Goal: Register for event/course

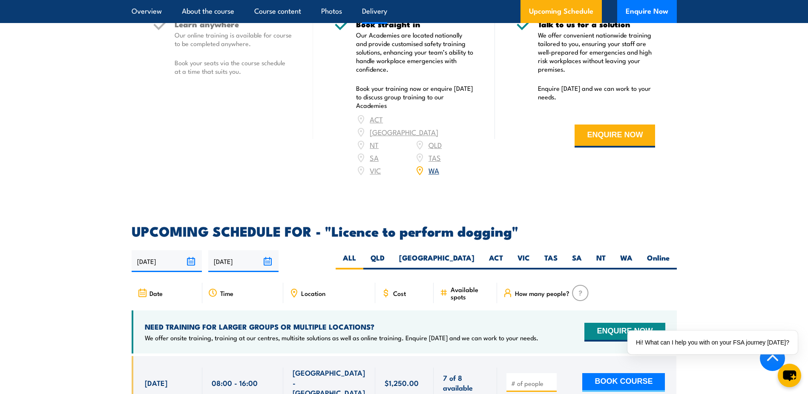
scroll to position [1193, 0]
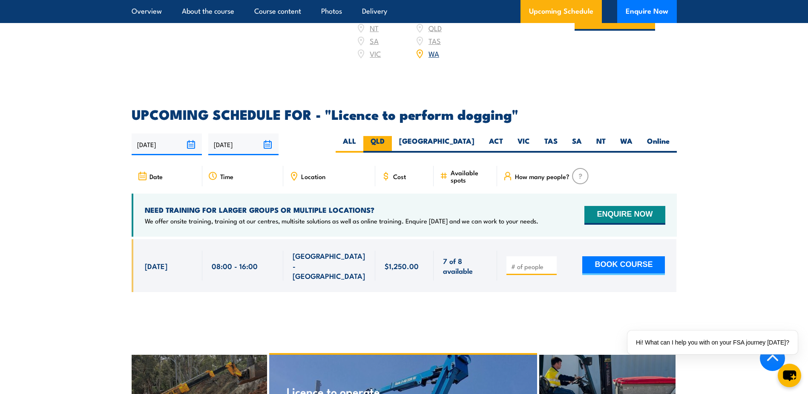
click at [392, 144] on label "QLD" at bounding box center [377, 144] width 29 height 17
click at [390, 141] on input "QLD" at bounding box center [388, 139] width 6 height 6
radio input "true"
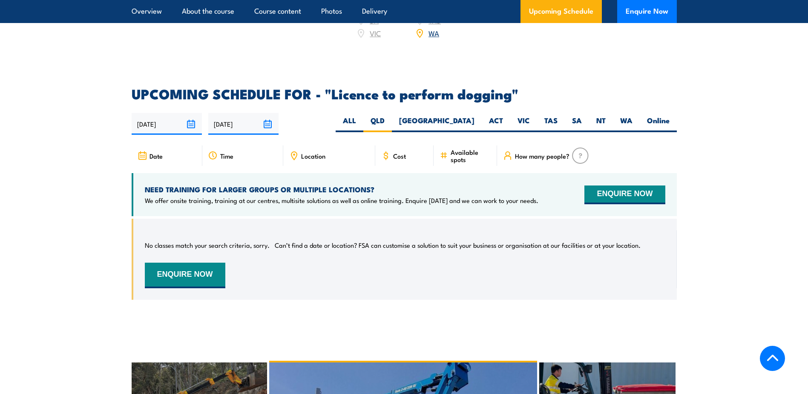
scroll to position [1212, 0]
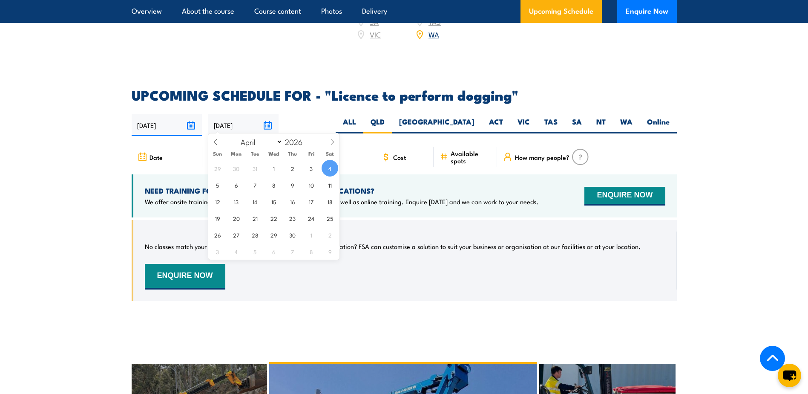
click at [260, 116] on input "[DATE]" at bounding box center [243, 125] width 70 height 22
